Goal: Obtain resource: Download file/media

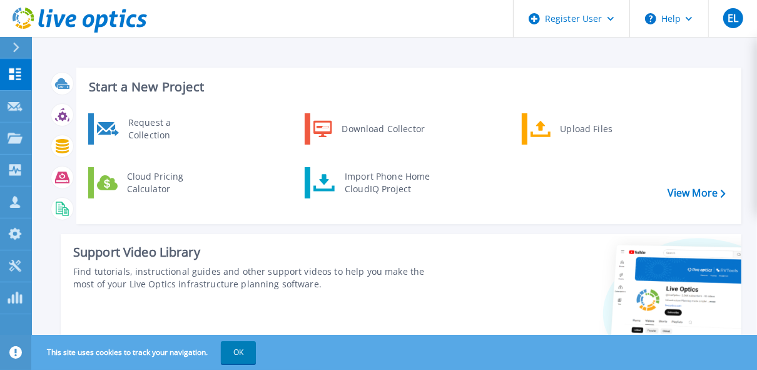
click at [15, 45] on icon at bounding box center [16, 48] width 6 height 10
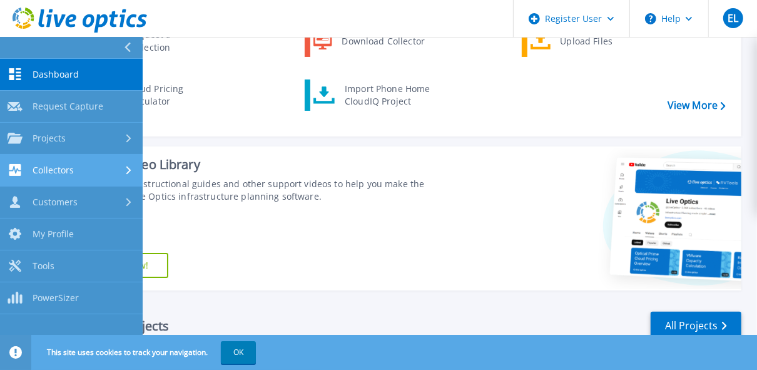
scroll to position [100, 0]
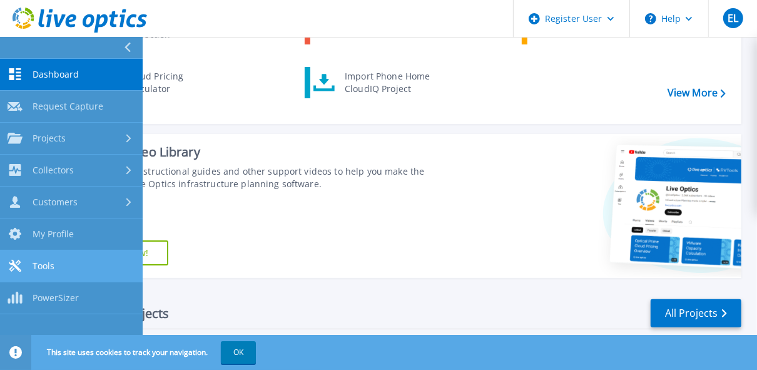
click at [71, 255] on link "Tools Tools" at bounding box center [71, 266] width 143 height 32
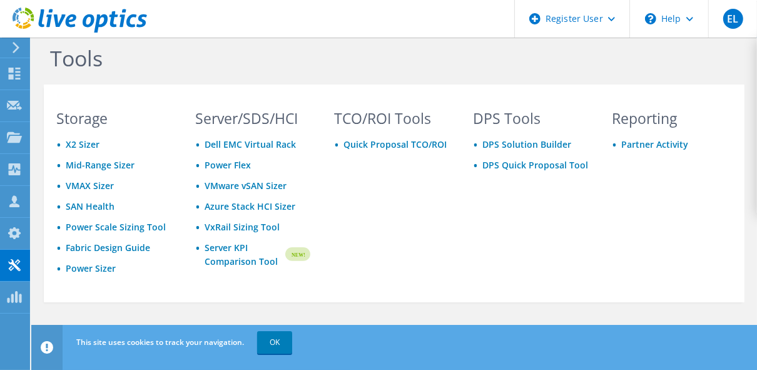
scroll to position [19, 0]
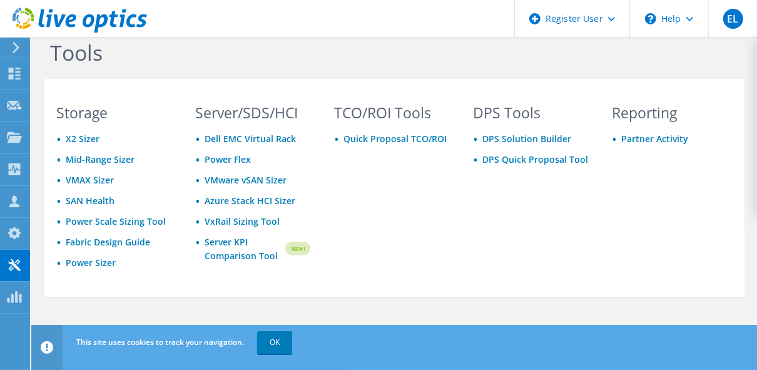
click at [22, 31] on icon at bounding box center [80, 21] width 134 height 26
click at [18, 45] on icon at bounding box center [15, 47] width 9 height 11
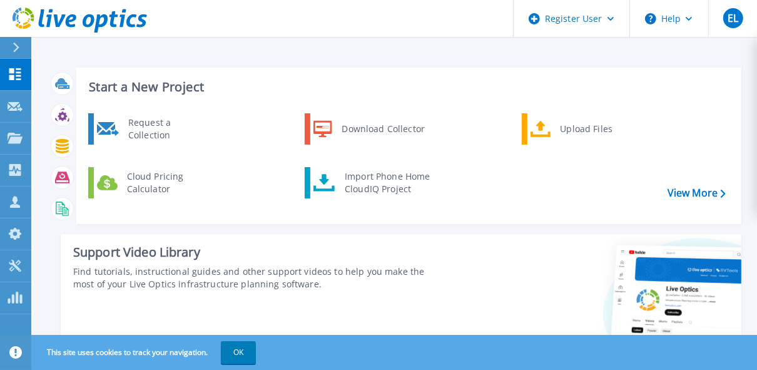
click at [15, 51] on icon at bounding box center [16, 48] width 7 height 10
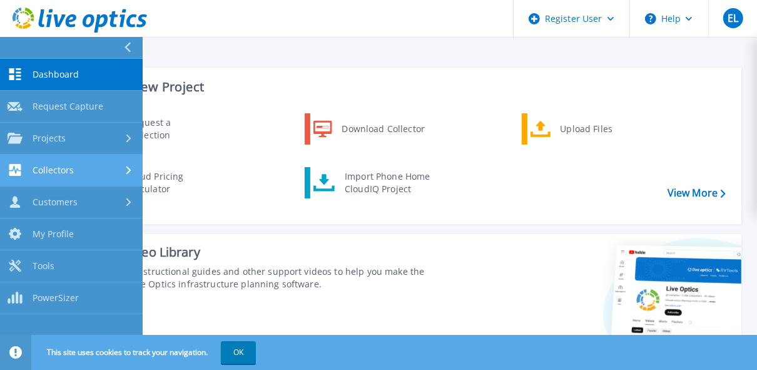
click at [54, 170] on span "Collectors" at bounding box center [53, 170] width 41 height 11
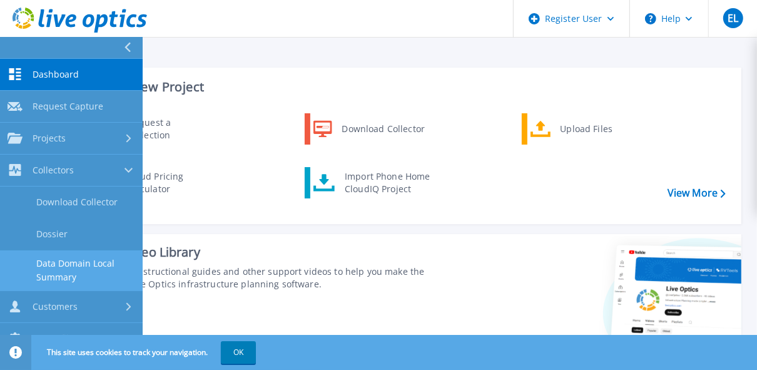
click at [79, 263] on link "Data Domain Local Summary" at bounding box center [71, 270] width 143 height 40
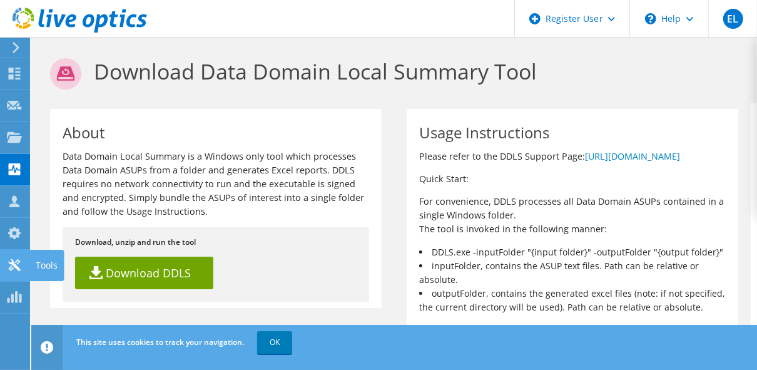
click at [7, 261] on icon at bounding box center [14, 265] width 15 height 12
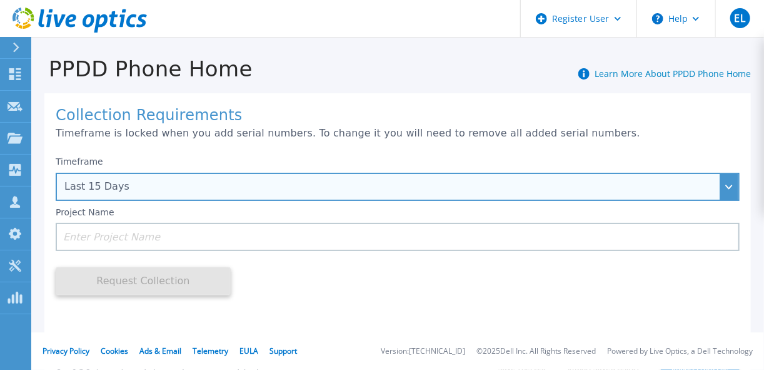
click at [124, 183] on div "Last 15 Days" at bounding box center [390, 186] width 653 height 11
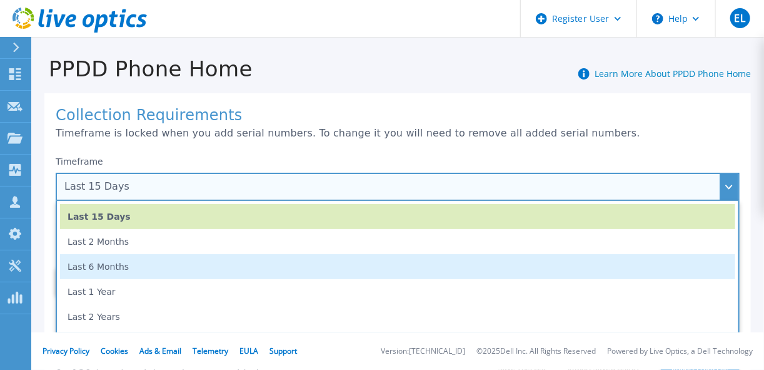
click at [124, 268] on li "Last 6 Months" at bounding box center [398, 266] width 676 height 25
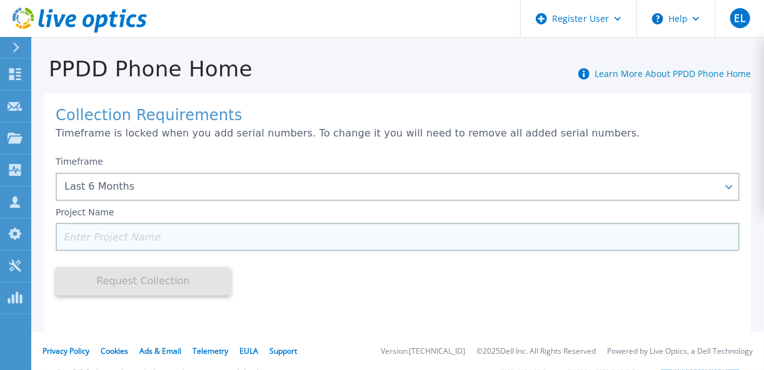
click at [124, 238] on input at bounding box center [398, 237] width 684 height 28
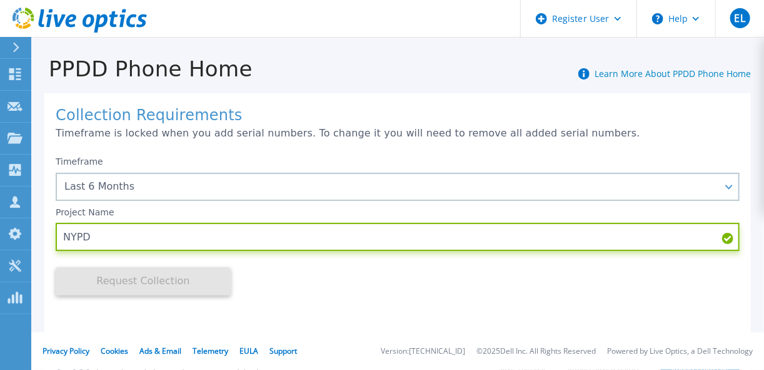
type input "NYPD"
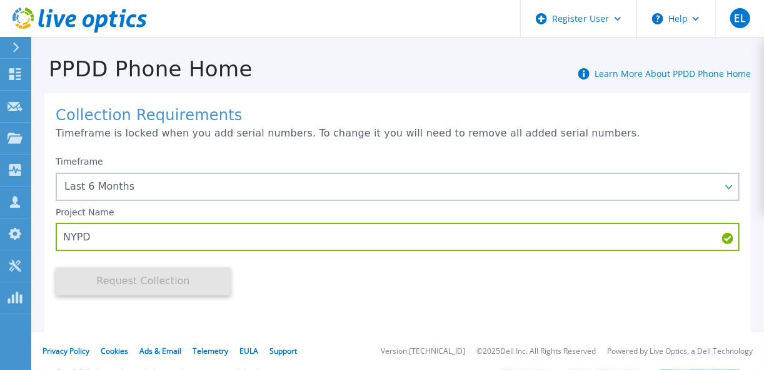
click at [317, 283] on div "Timeframe Last 6 Months Last 15 Days Last 2 Months Last 6 Months Last 1 Year La…" at bounding box center [398, 237] width 684 height 176
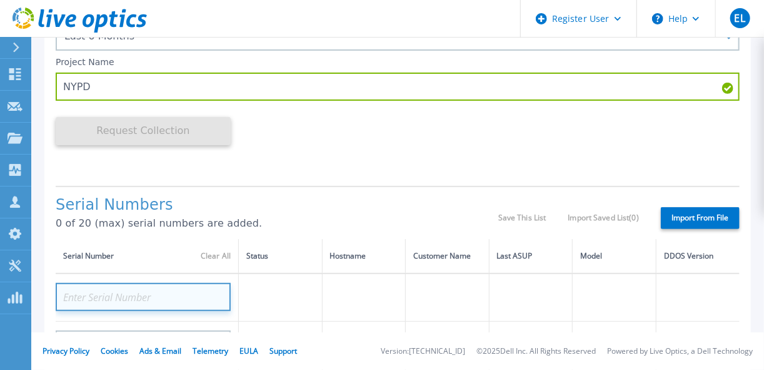
click at [160, 298] on input at bounding box center [143, 297] width 175 height 28
paste input "APM00221024125"
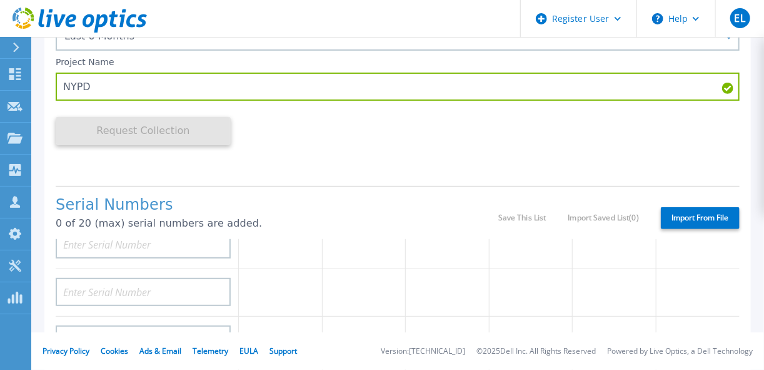
scroll to position [50, 0]
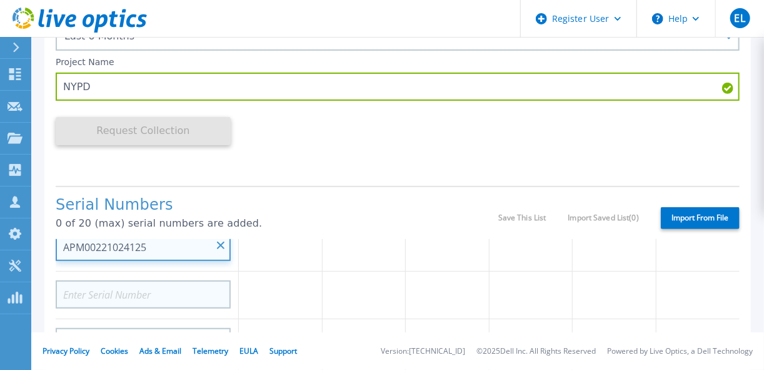
type input "APM00221024125"
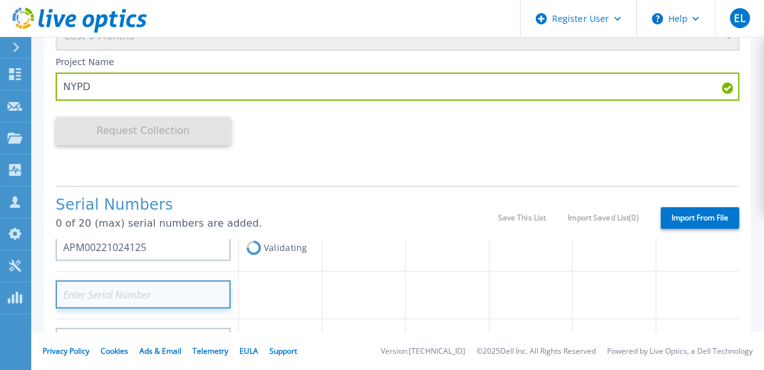
click at [172, 286] on input at bounding box center [143, 294] width 175 height 28
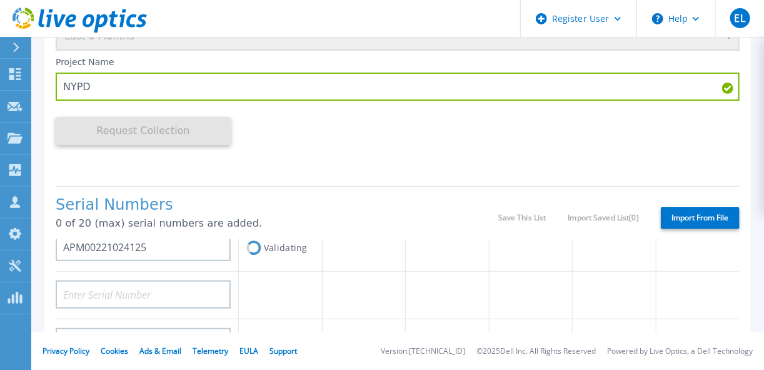
scroll to position [61, 0]
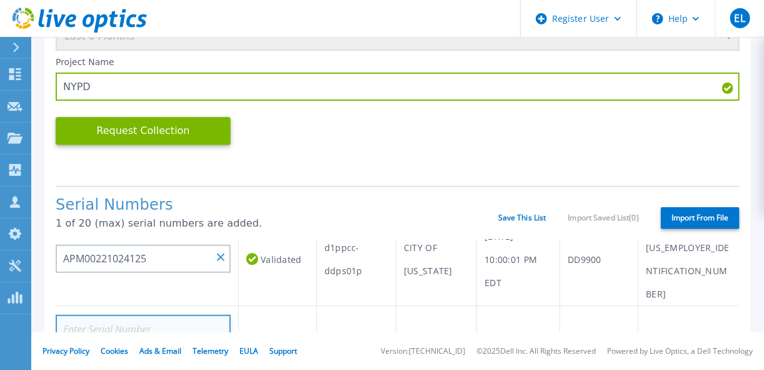
click at [195, 315] on input at bounding box center [143, 329] width 175 height 28
paste input "APM00221015952"
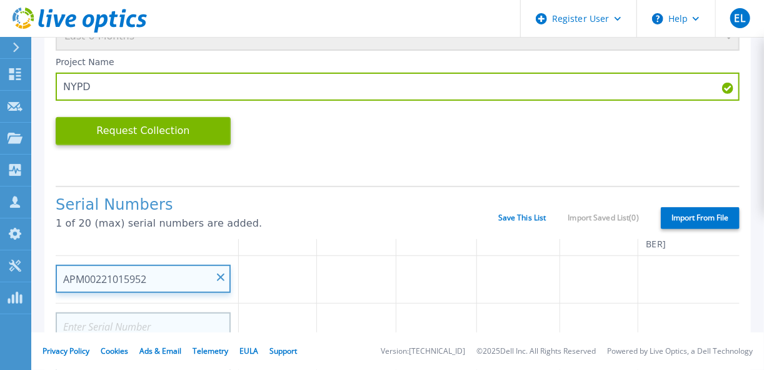
type input "APM00221015952"
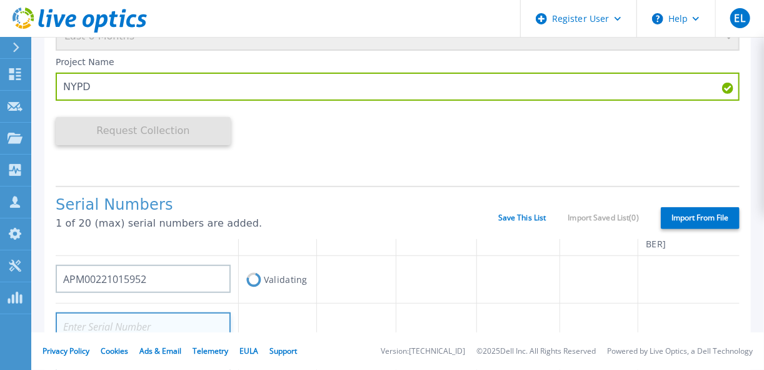
click at [220, 312] on input at bounding box center [143, 326] width 175 height 28
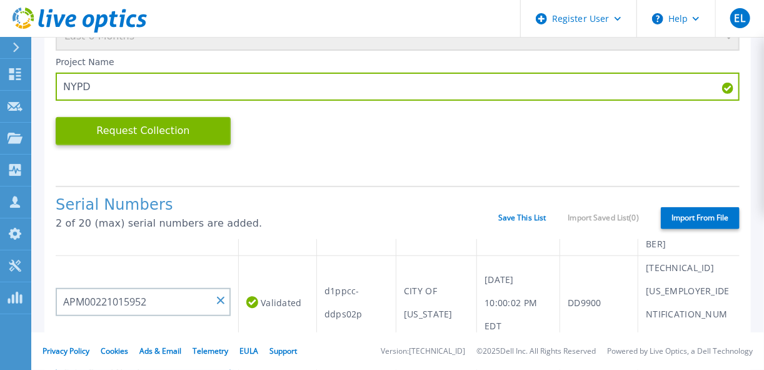
scroll to position [123, 0]
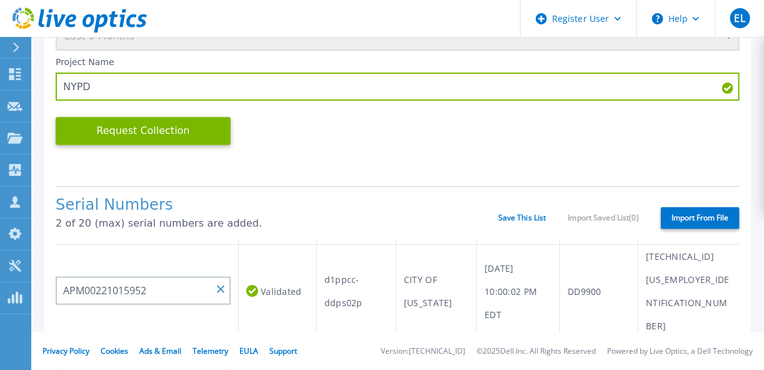
click at [185, 347] on input at bounding box center [143, 361] width 175 height 28
paste input "APX00221800058"
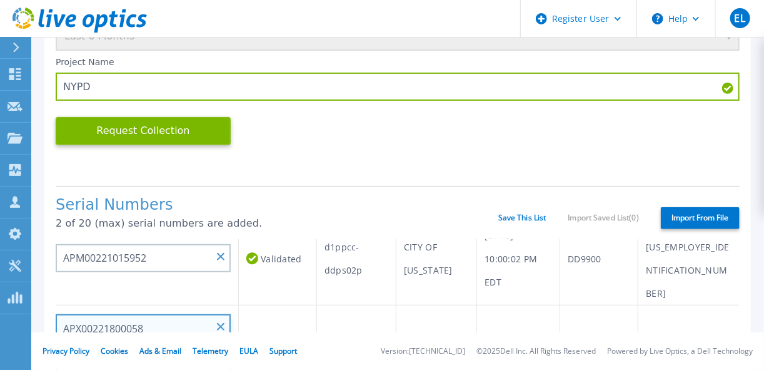
scroll to position [173, 0]
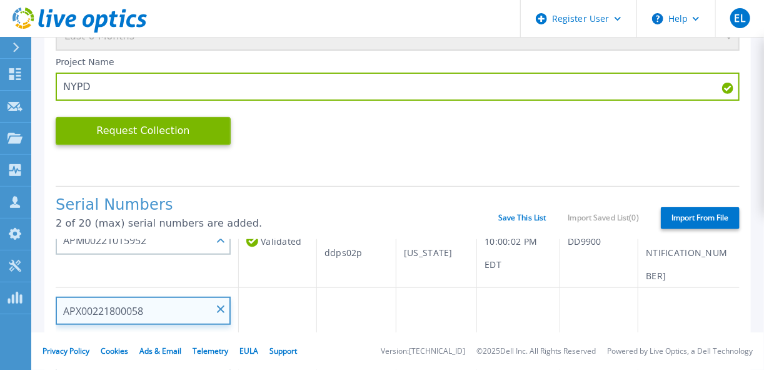
type input "APX00221800058"
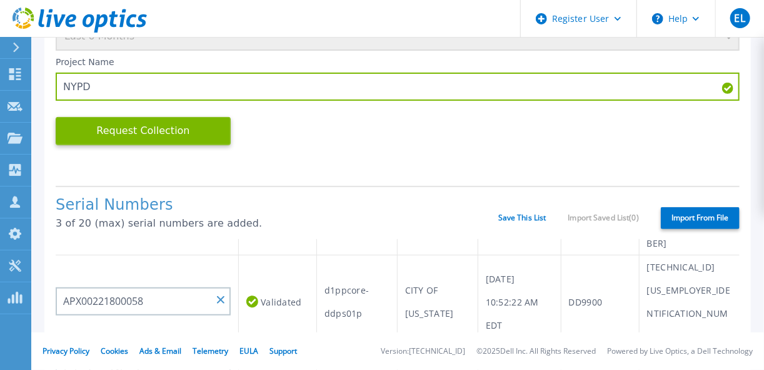
scroll to position [223, 0]
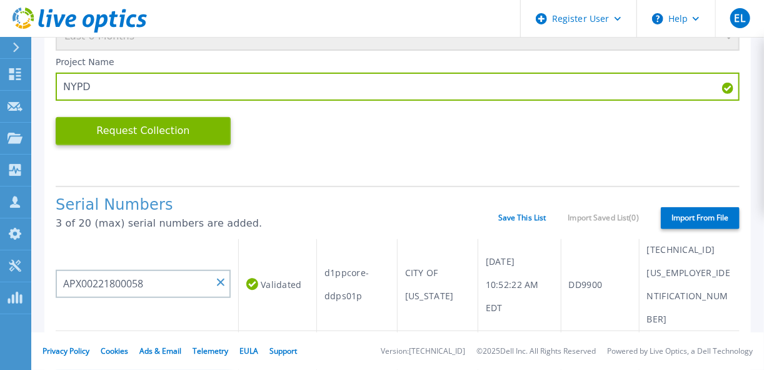
click at [217, 340] on input at bounding box center [143, 354] width 175 height 28
paste input "APX00244809237"
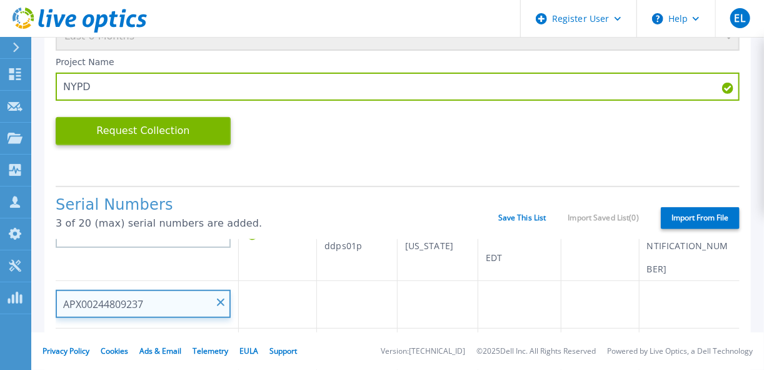
type input "APX00244809237"
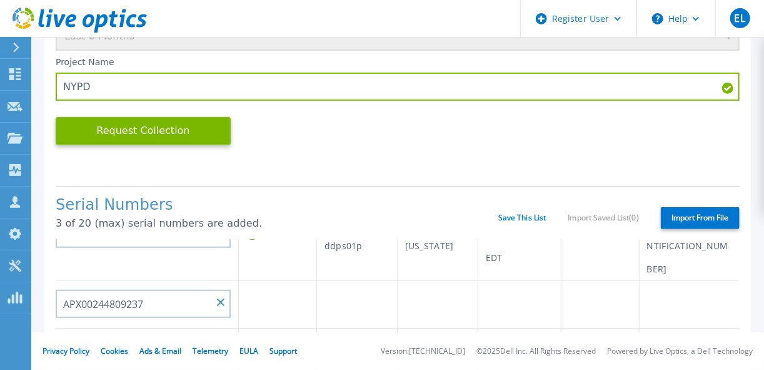
click at [208, 337] on input at bounding box center [143, 351] width 175 height 28
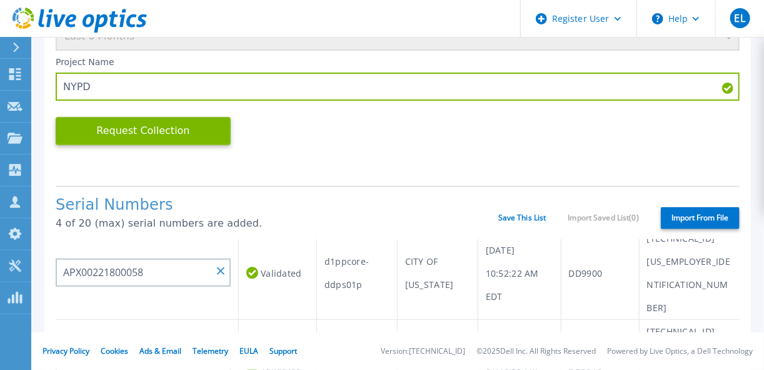
scroll to position [284, 0]
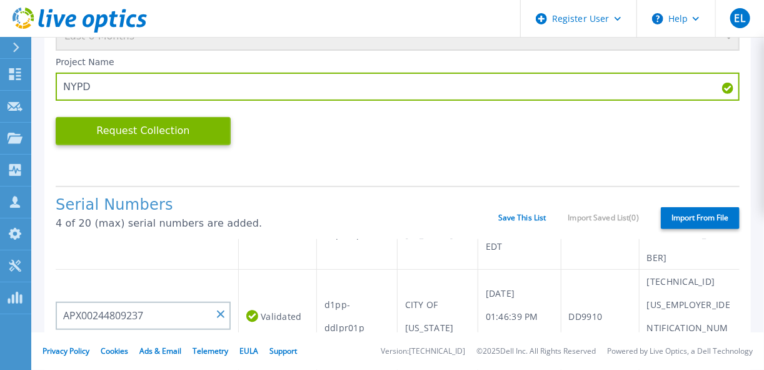
paste input "APM00170232629"
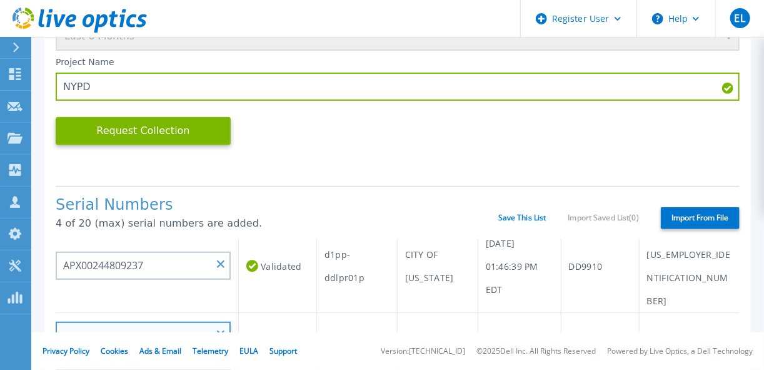
type input "APM00170232629"
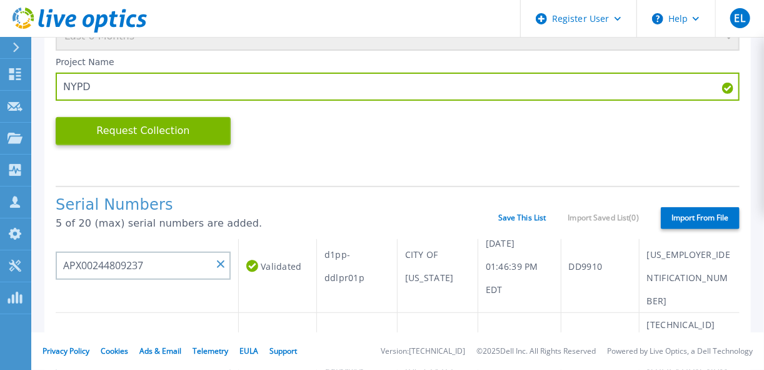
scroll to position [345, 0]
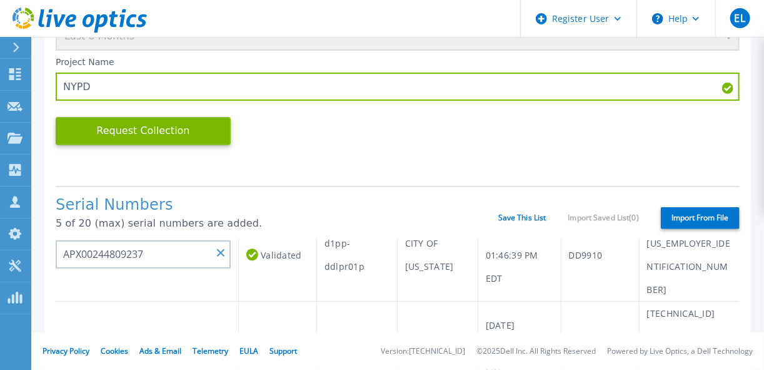
paste input "APM00201417803"
type input "APM00201417803"
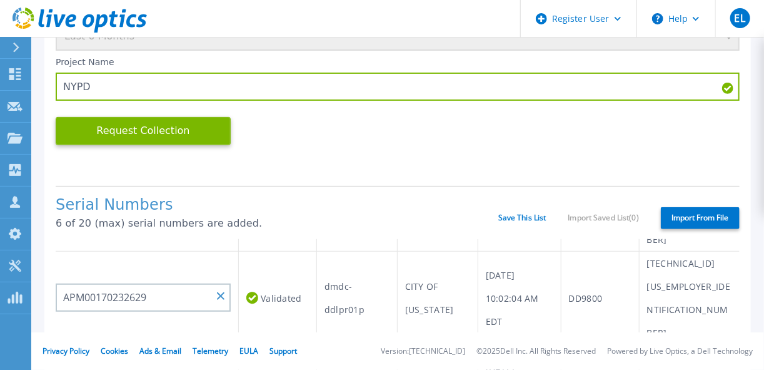
scroll to position [407, 0]
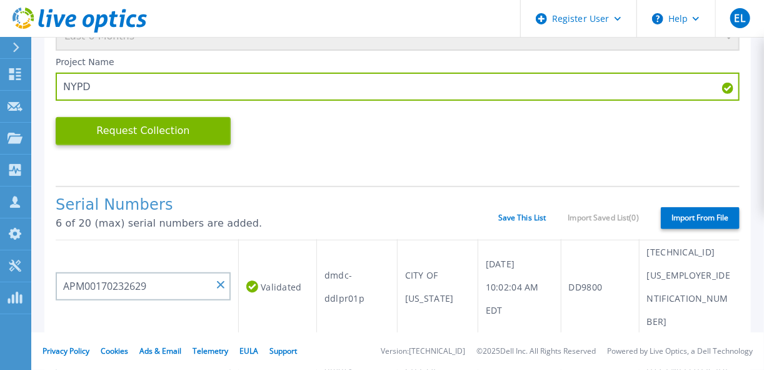
paste input "APM00201724089"
type input "APM00201724089"
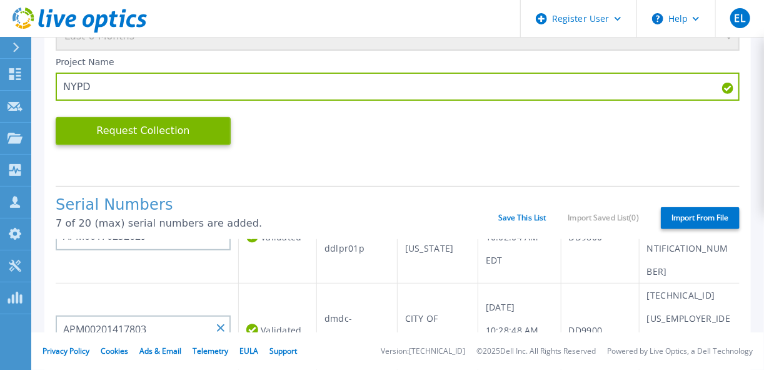
scroll to position [468, 0]
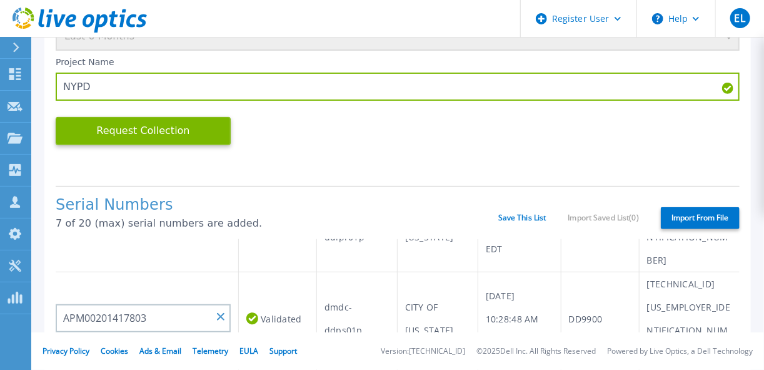
paste input "APM00201417806"
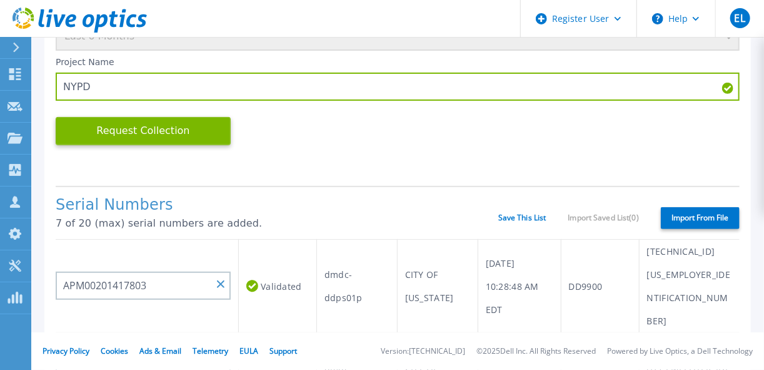
scroll to position [518, 0]
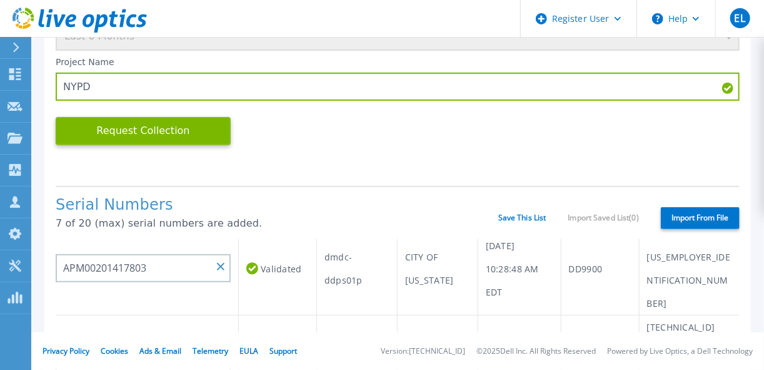
type input "APM00201417806"
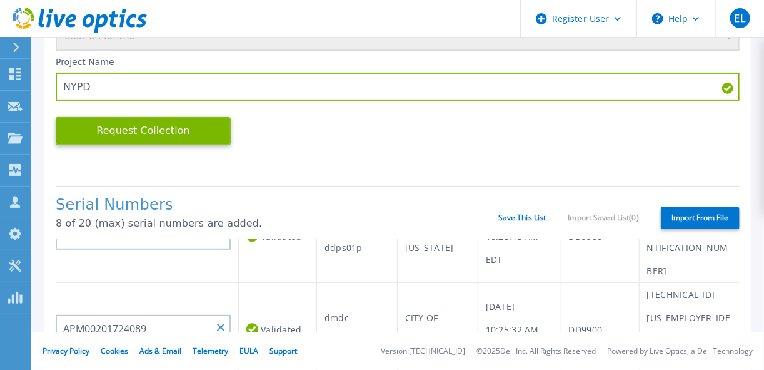
scroll to position [568, 0]
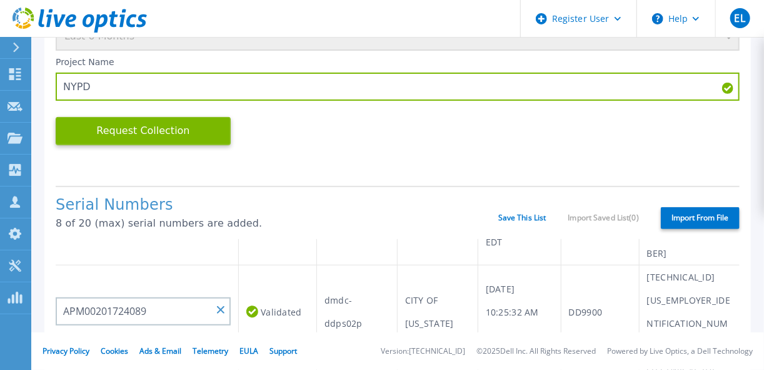
paste input "APM00195102685"
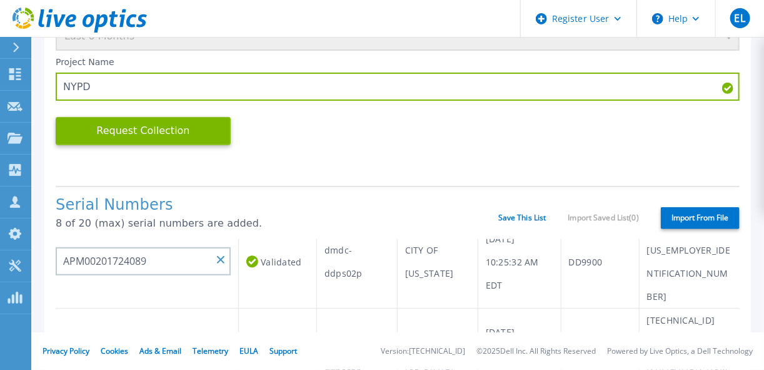
type input "APM00195102685"
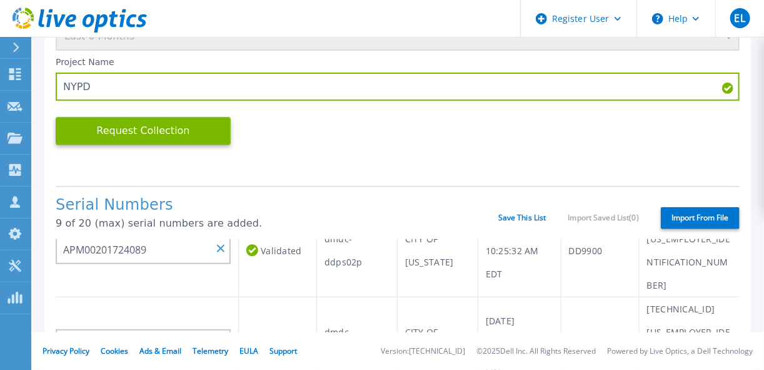
paste input "APM00201417804"
type input "APM00201417804"
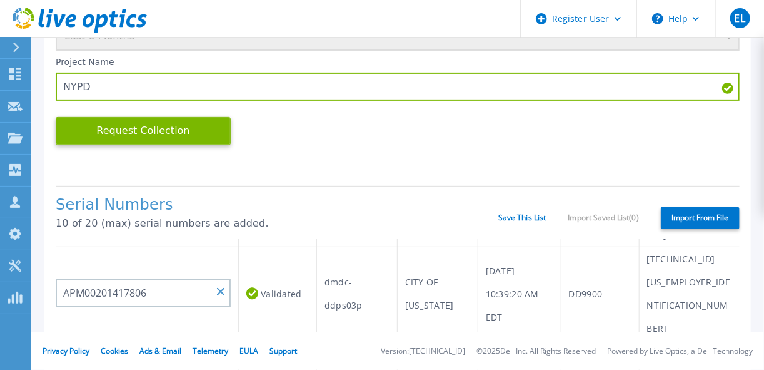
paste input "APM00201417805"
type input "APM00201417805"
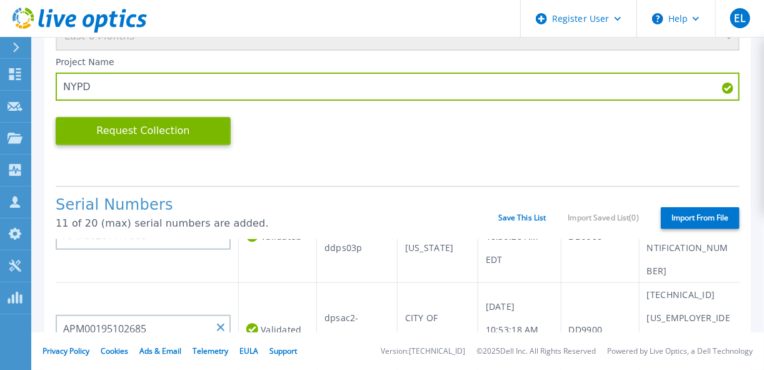
scroll to position [744, 0]
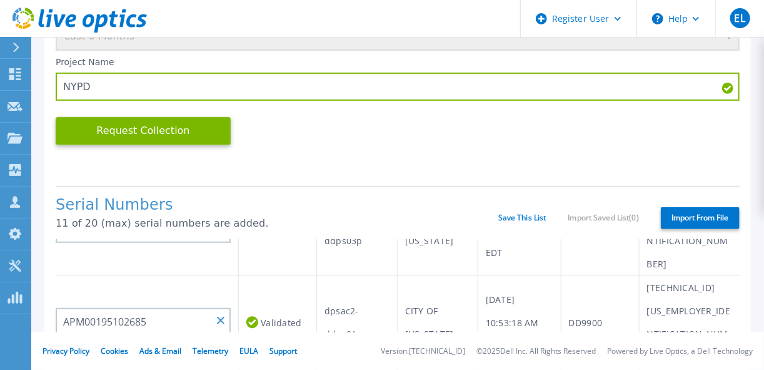
paste input "APM00170232630"
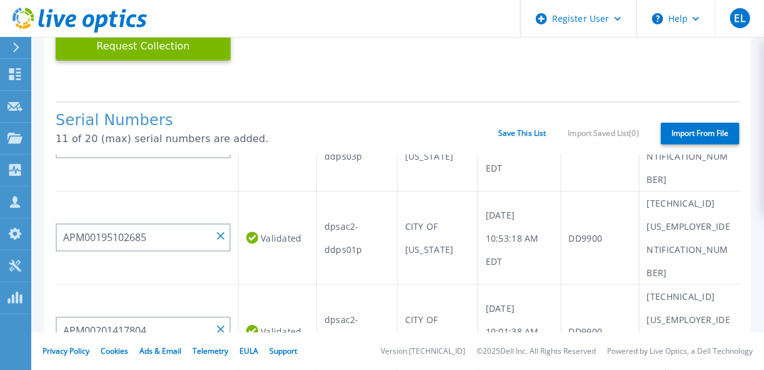
scroll to position [250, 0]
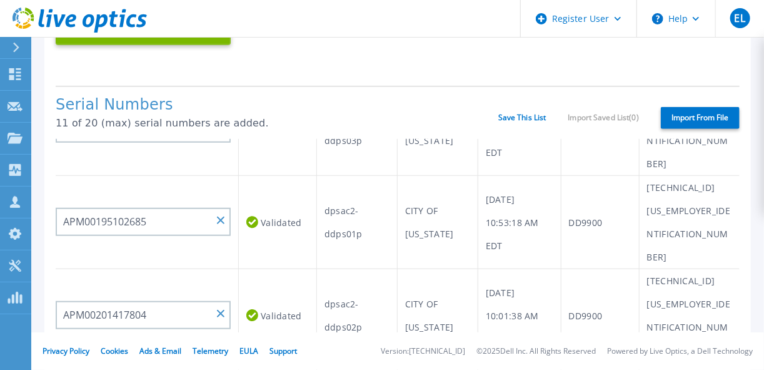
type input "APM00170232630"
paste input "APX00244809238"
type input "APX00244809238"
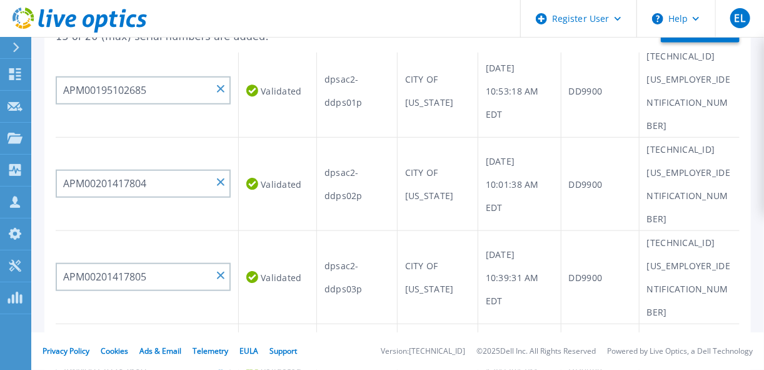
scroll to position [0, 0]
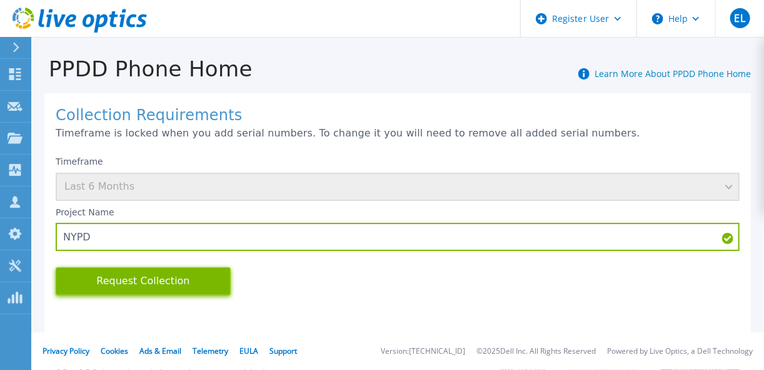
click at [150, 280] on button "Request Collection" at bounding box center [143, 281] width 175 height 28
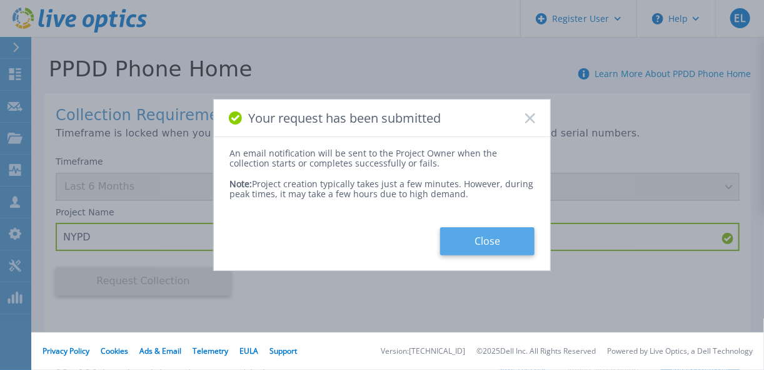
click at [461, 246] on button "Close" at bounding box center [487, 241] width 94 height 28
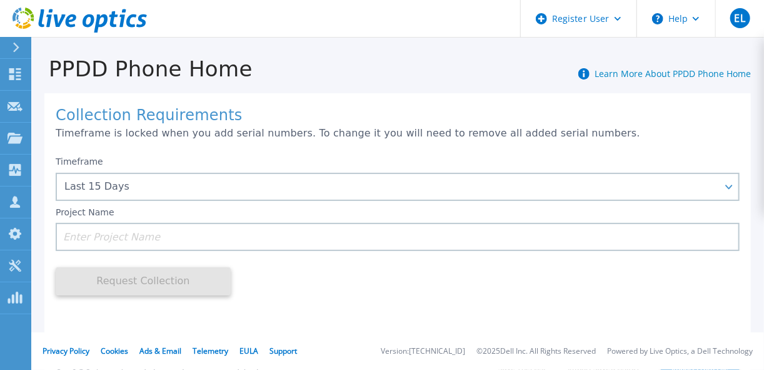
click at [23, 45] on div at bounding box center [21, 47] width 20 height 21
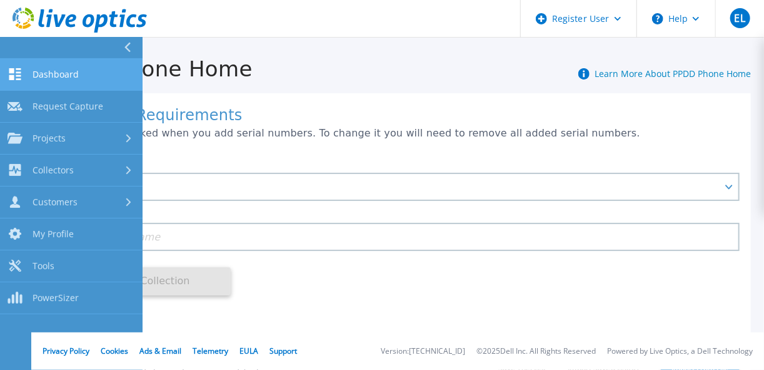
click at [43, 76] on span "Dashboard" at bounding box center [56, 74] width 46 height 11
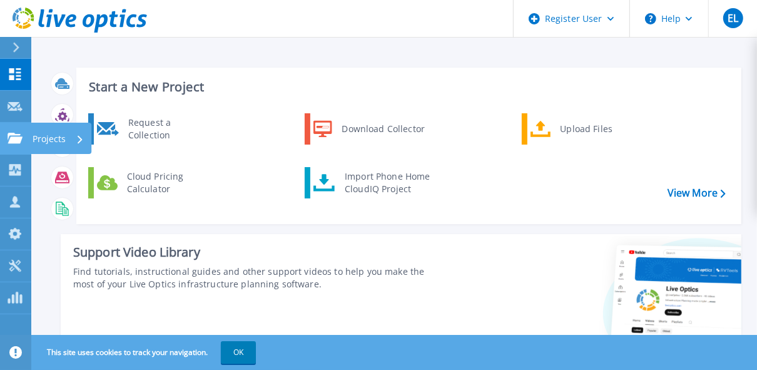
click at [19, 133] on div at bounding box center [15, 138] width 15 height 11
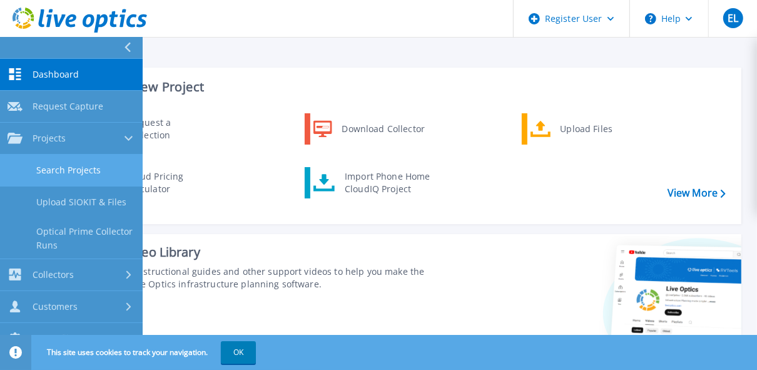
click at [100, 171] on link "Search Projects" at bounding box center [71, 170] width 143 height 32
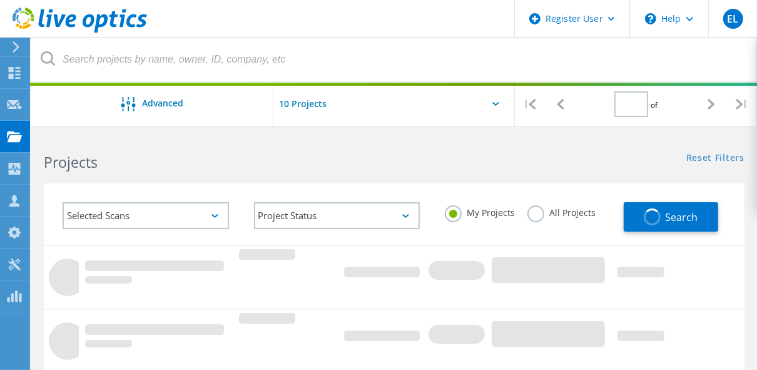
type input "1"
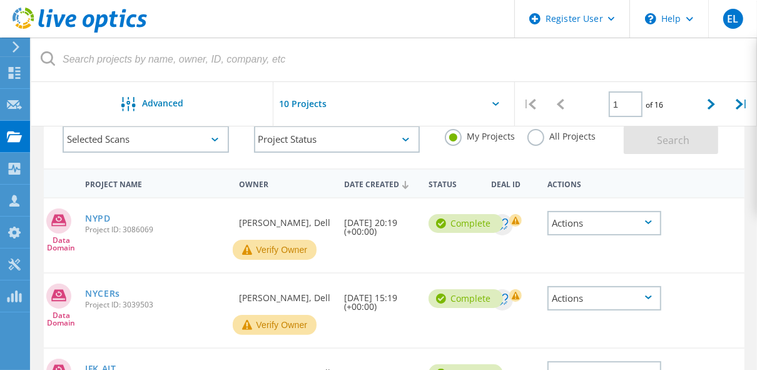
scroll to position [100, 0]
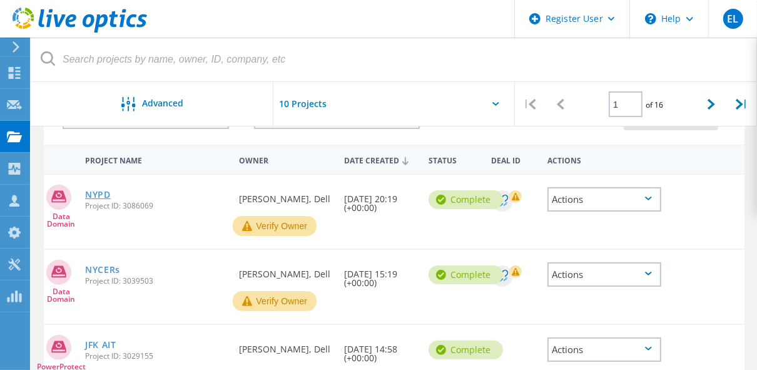
click at [107, 194] on link "NYPD" at bounding box center [98, 194] width 26 height 9
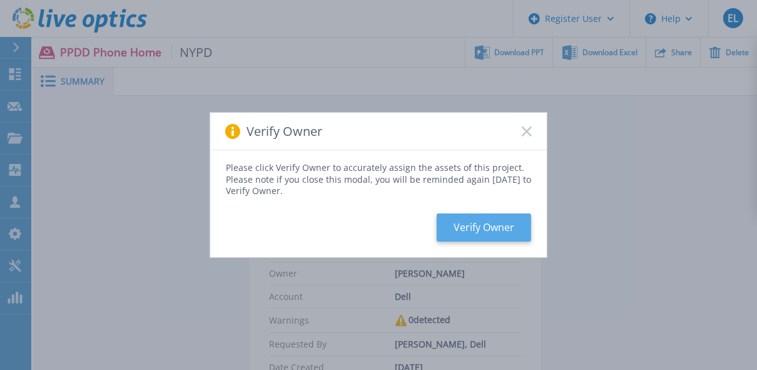
click at [478, 235] on button "Verify Owner" at bounding box center [484, 227] width 94 height 28
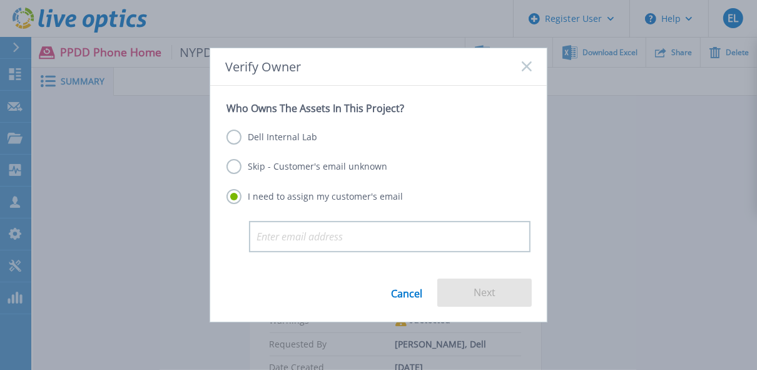
click at [266, 141] on label "Dell Internal Lab" at bounding box center [271, 136] width 91 height 15
click at [0, 0] on input "Dell Internal Lab" at bounding box center [0, 0] width 0 height 0
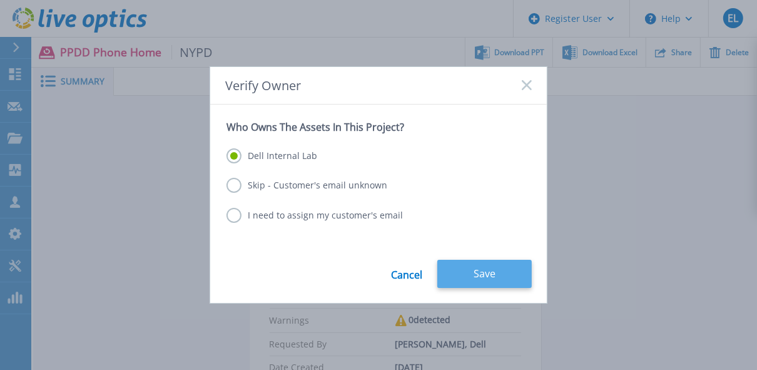
click at [454, 263] on button "Save" at bounding box center [484, 274] width 94 height 28
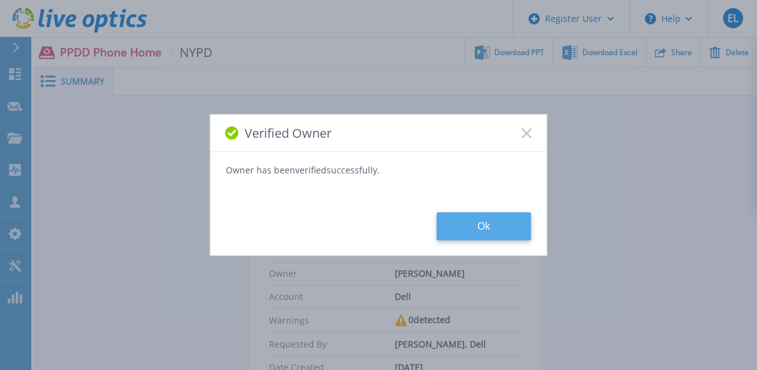
click at [485, 233] on button "Ok" at bounding box center [484, 226] width 94 height 28
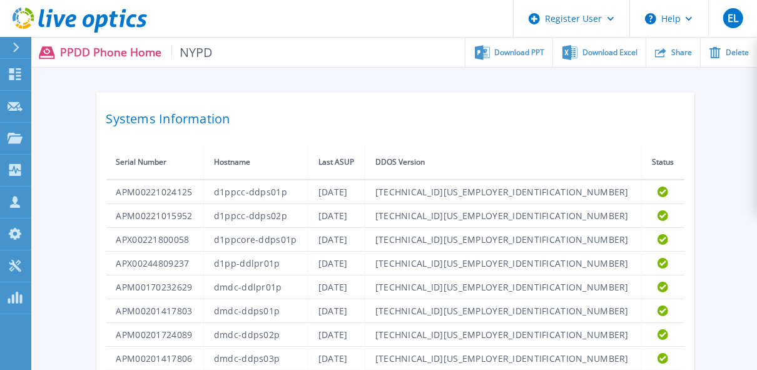
scroll to position [150, 0]
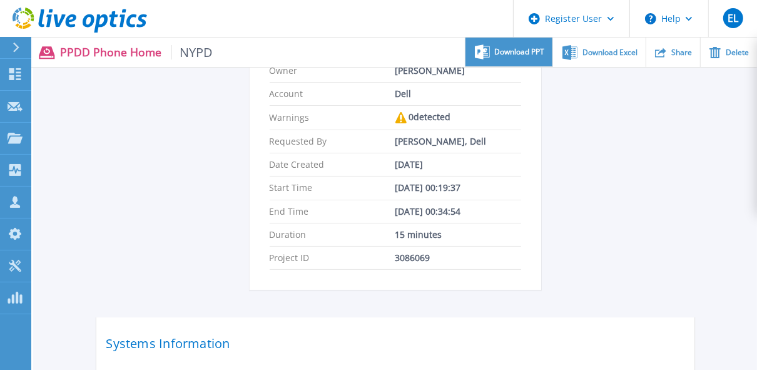
click at [508, 60] on div "Download PPT" at bounding box center [508, 52] width 87 height 29
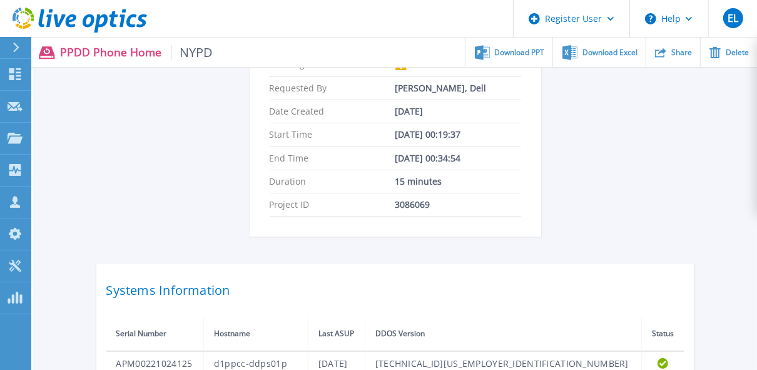
scroll to position [0, 0]
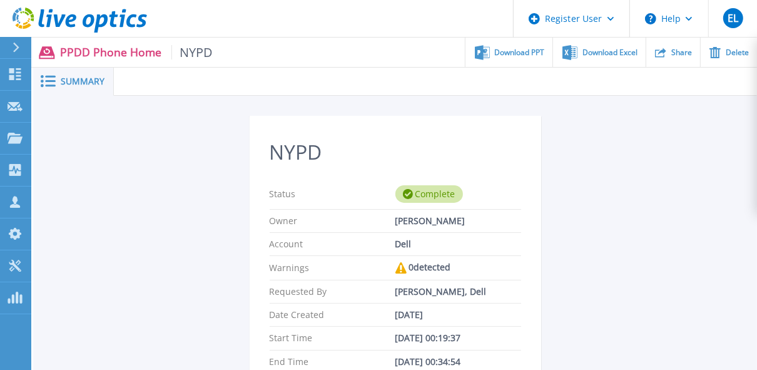
click at [629, 51] on span "Download Excel" at bounding box center [609, 52] width 55 height 8
